Goal: Information Seeking & Learning: Find specific page/section

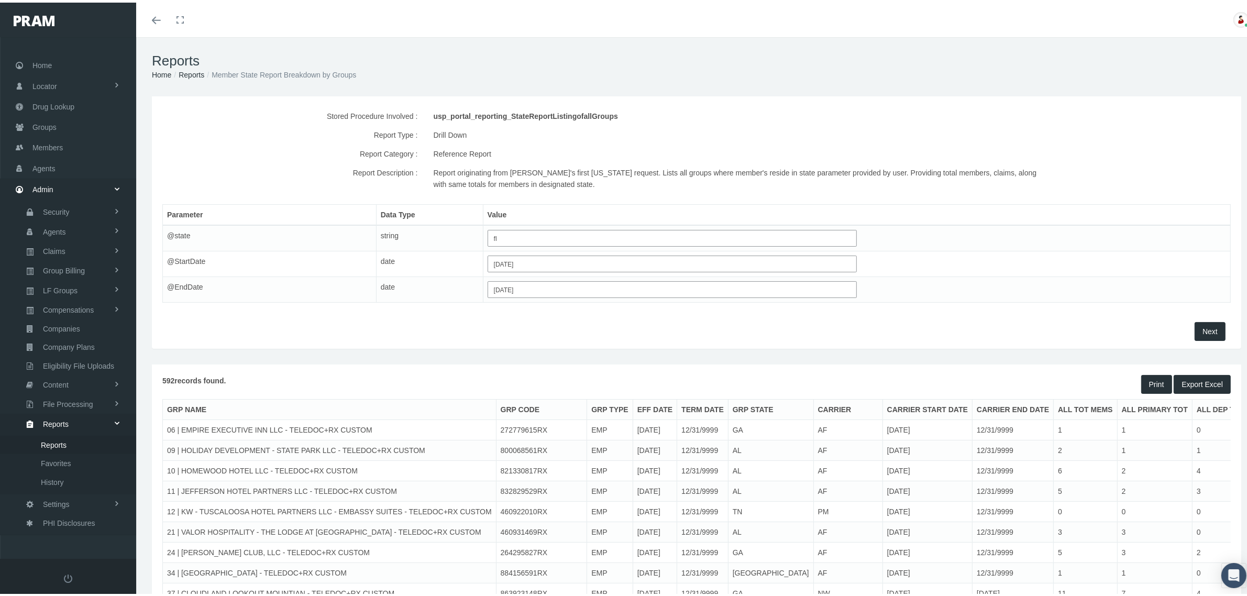
click at [1203, 331] on span "Next" at bounding box center [1210, 329] width 15 height 8
click at [1195, 386] on button "Export Excel" at bounding box center [1202, 382] width 57 height 19
click at [1203, 327] on span "Next" at bounding box center [1210, 329] width 15 height 8
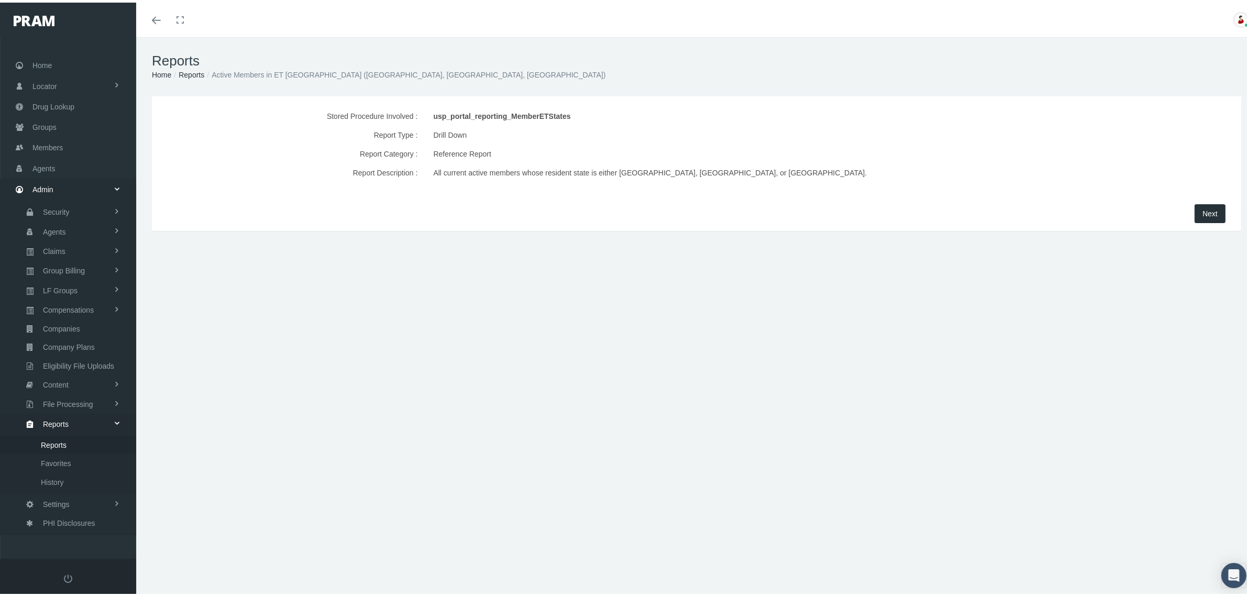
click at [1203, 215] on span "Next" at bounding box center [1210, 211] width 15 height 8
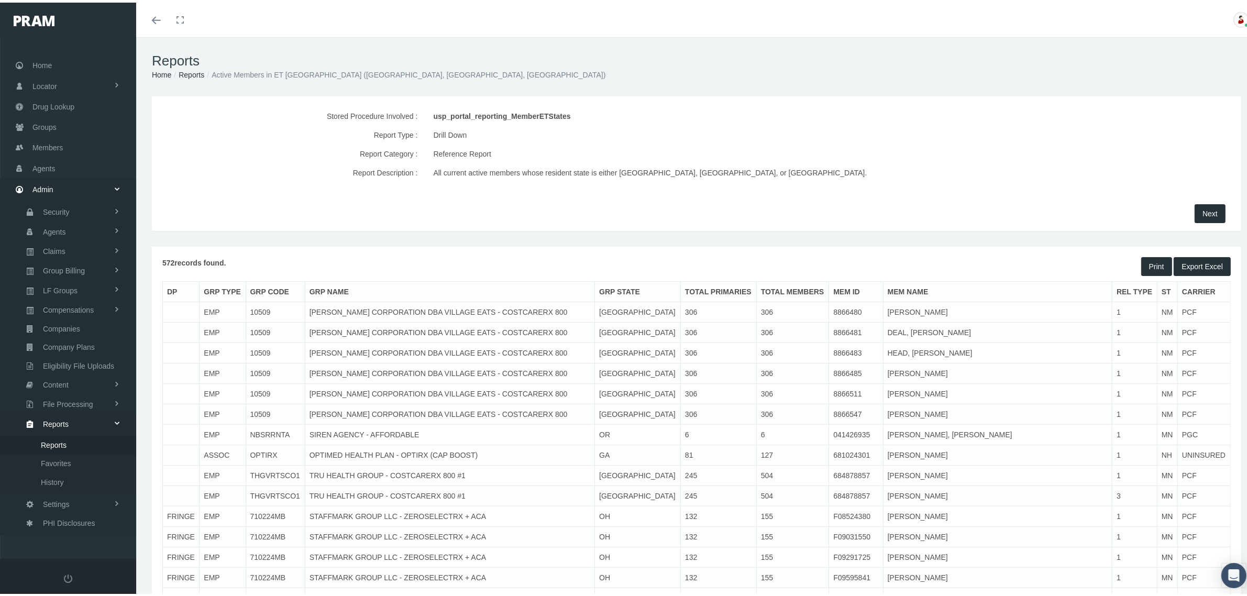
click at [265, 309] on td "10509" at bounding box center [275, 310] width 59 height 20
copy td "10509"
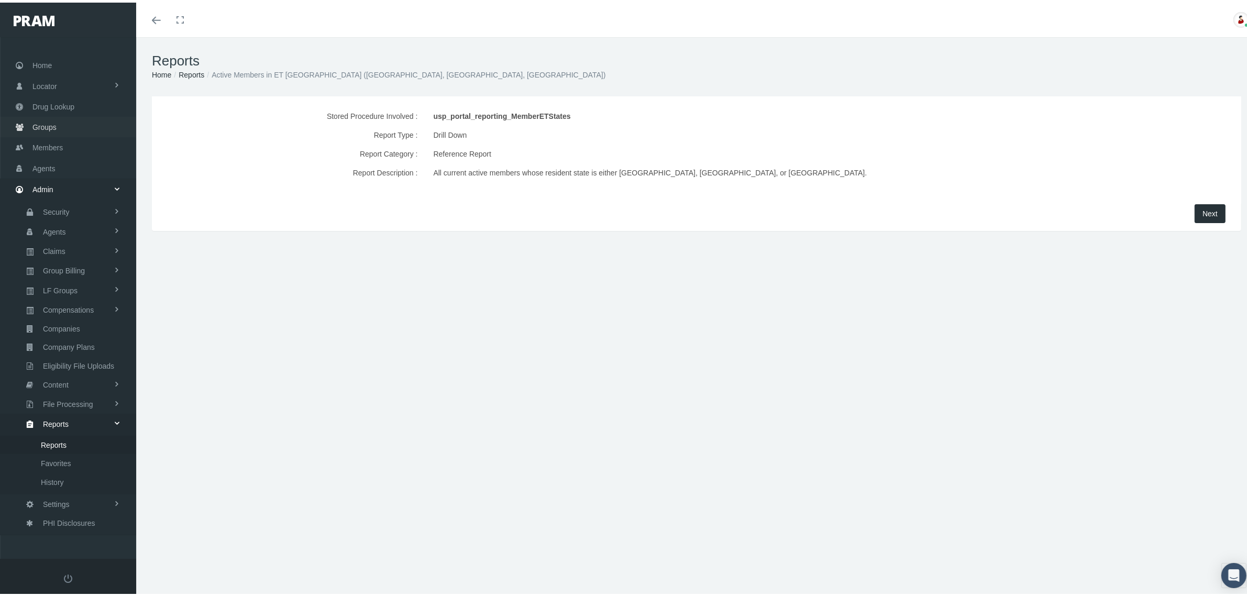
click at [53, 118] on span "Groups" at bounding box center [44, 125] width 24 height 20
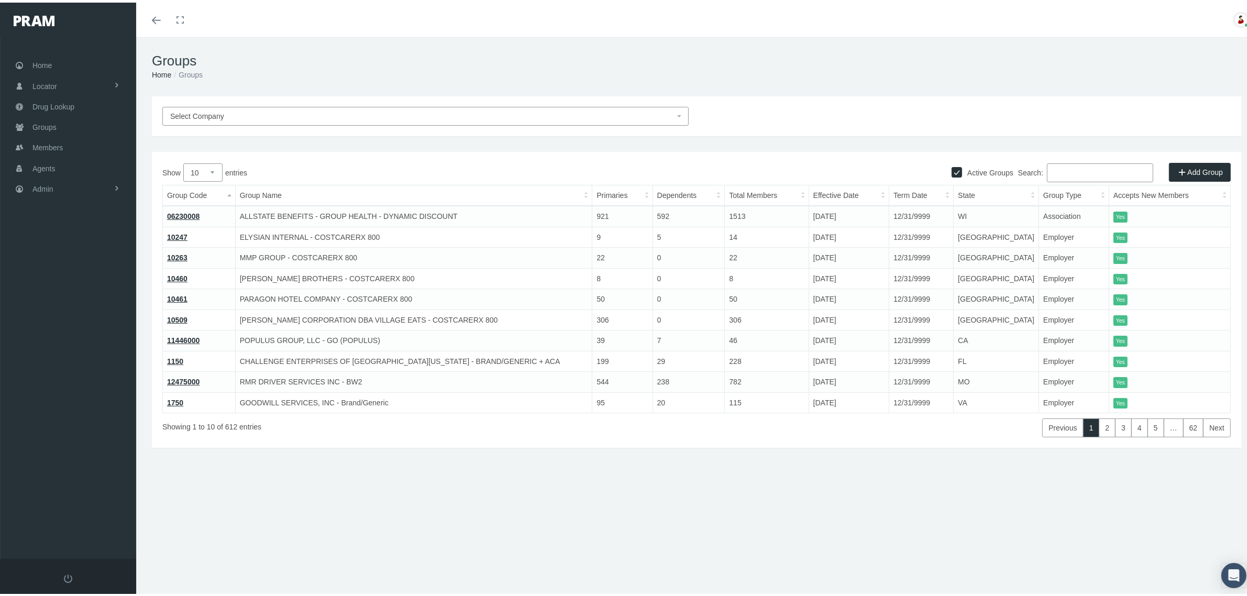
click at [1065, 171] on input "Search:" at bounding box center [1100, 170] width 106 height 19
paste input "10509"
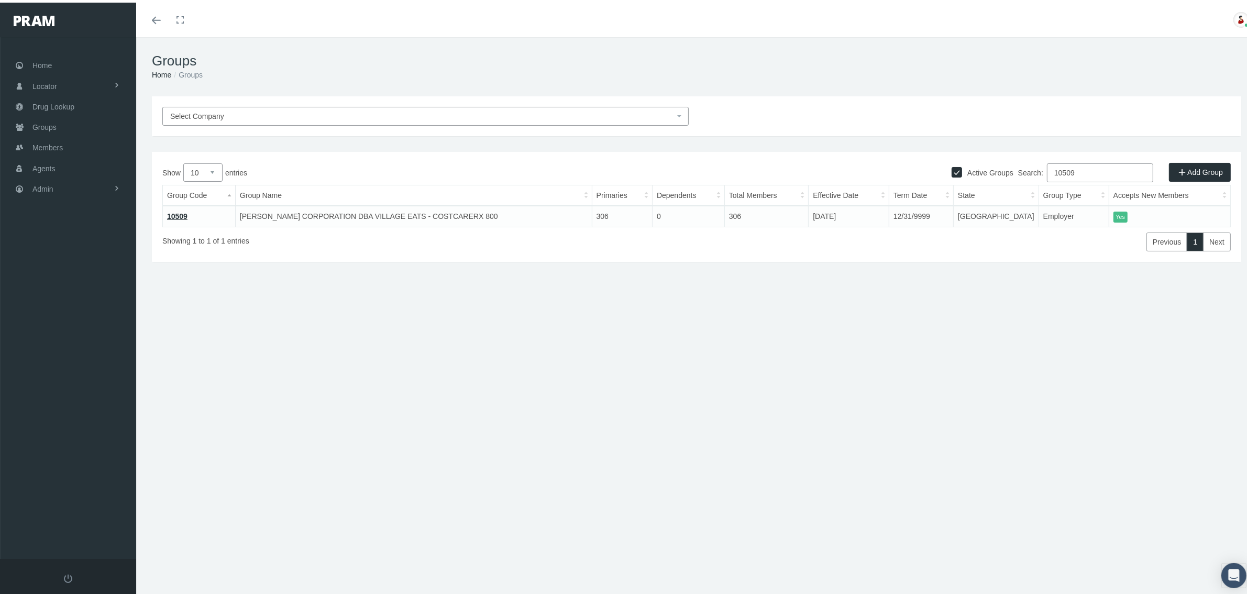
type input "10509"
click at [173, 213] on link "10509" at bounding box center [177, 214] width 20 height 8
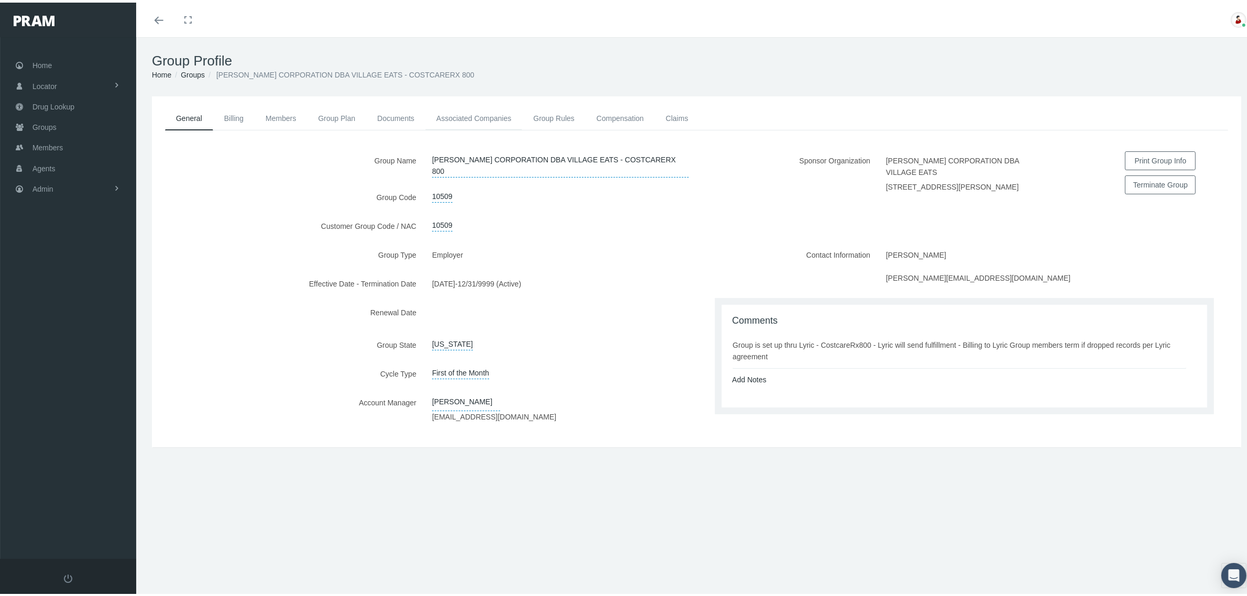
click at [495, 115] on link "Associated Companies" at bounding box center [473, 115] width 97 height 23
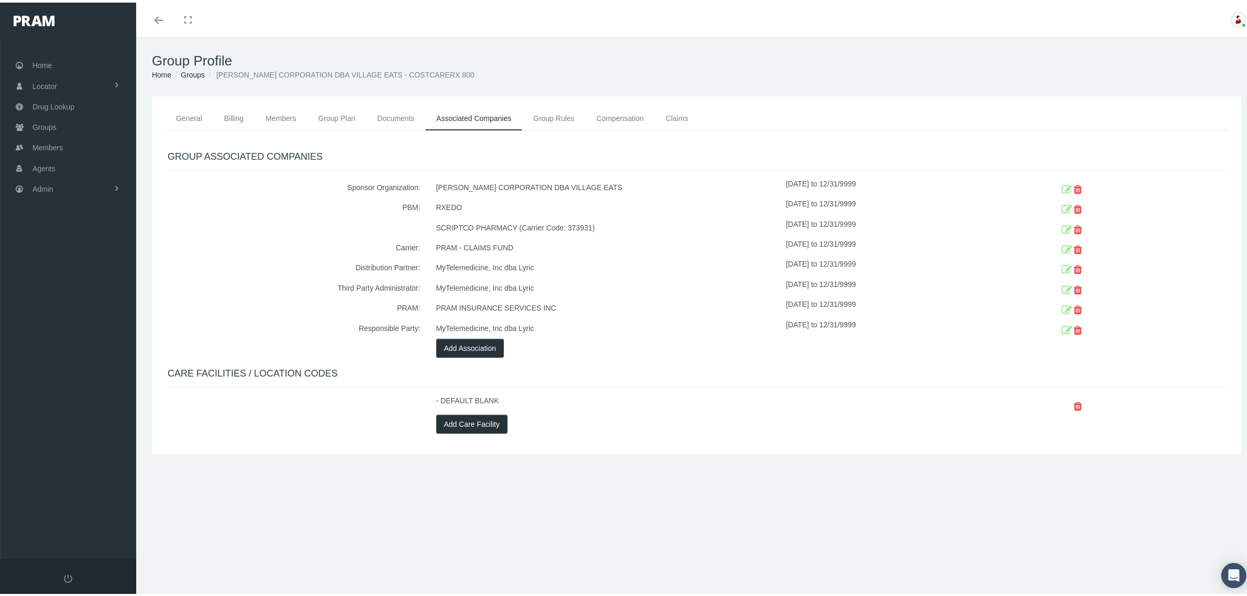
click at [797, 263] on div "08/01/2025 to 12/31/9999" at bounding box center [893, 266] width 215 height 20
click at [802, 259] on div "08/01/2025 to 12/31/9999" at bounding box center [893, 266] width 215 height 20
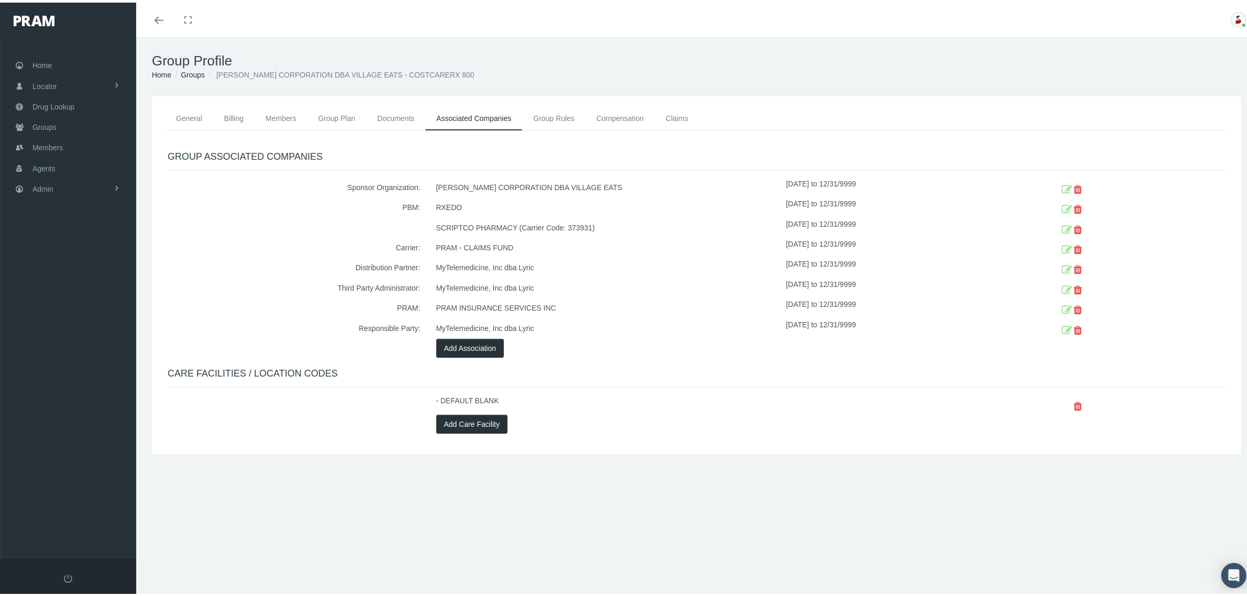
click at [802, 259] on div "08/01/2025 to 12/31/9999" at bounding box center [893, 266] width 215 height 20
